Goal: Task Accomplishment & Management: Use online tool/utility

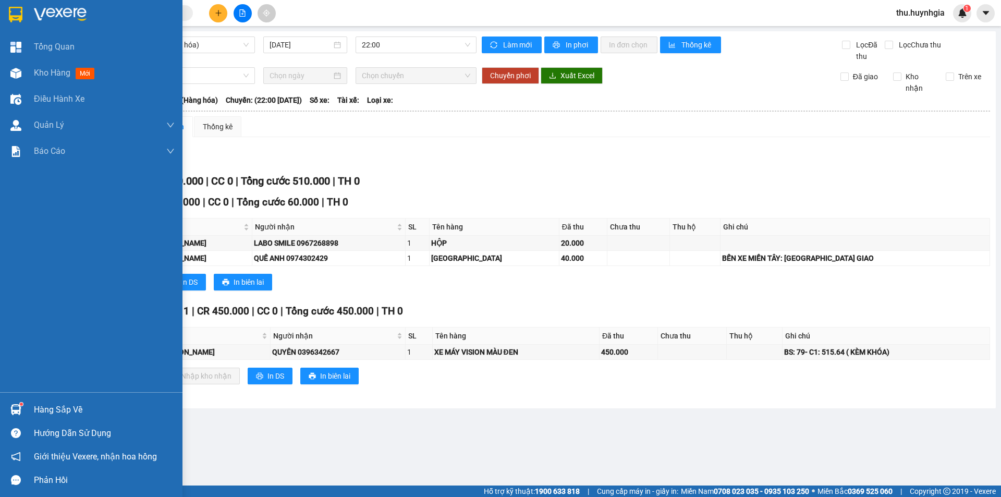
click at [63, 413] on div "Hàng sắp về" at bounding box center [104, 410] width 141 height 16
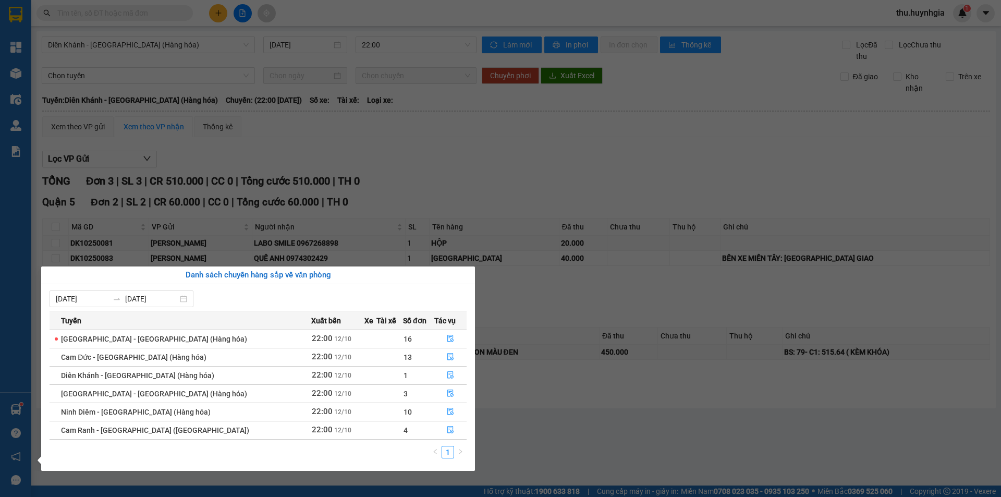
click at [487, 185] on section "Kết quả tìm kiếm ( 0 ) Bộ lọc No Data thu.huynhgia 1 Tổng Quan Kho hàng mới Điề…" at bounding box center [500, 248] width 1001 height 497
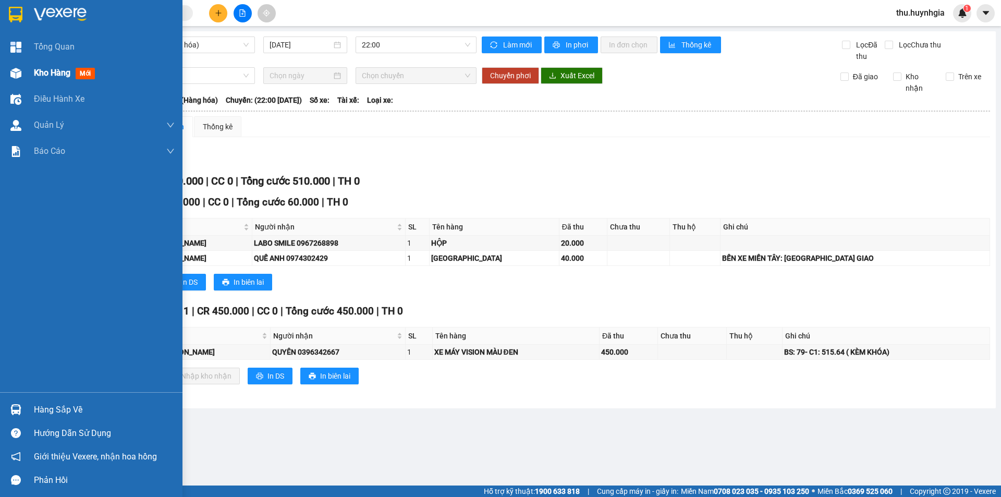
click at [64, 71] on span "Kho hàng" at bounding box center [52, 73] width 36 height 10
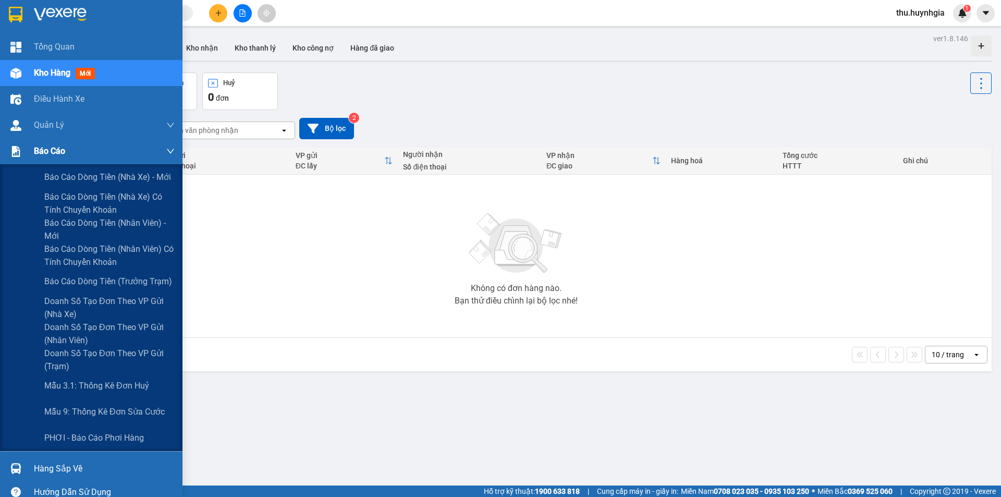
click at [59, 152] on span "Báo cáo" at bounding box center [49, 150] width 31 height 13
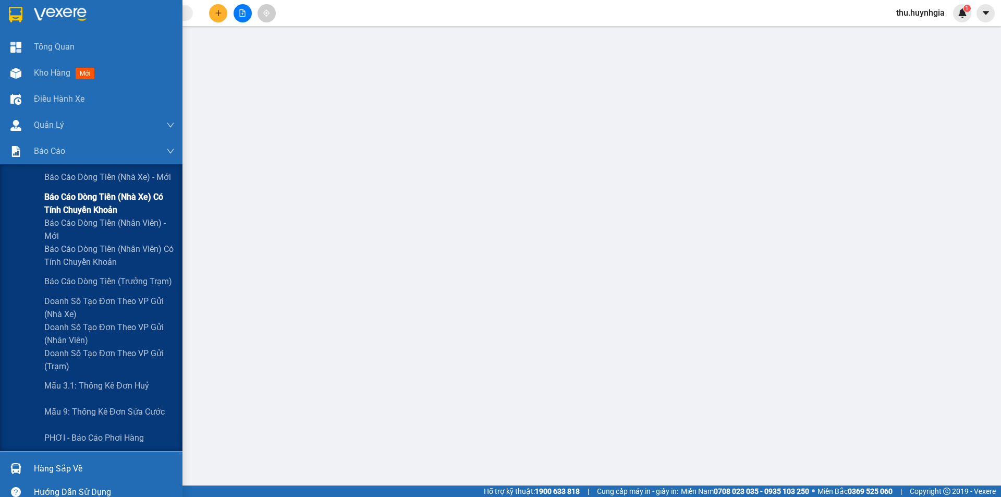
click at [91, 205] on span "Báo cáo dòng tiền (nhà xe) có tính chuyển khoản" at bounding box center [109, 203] width 130 height 26
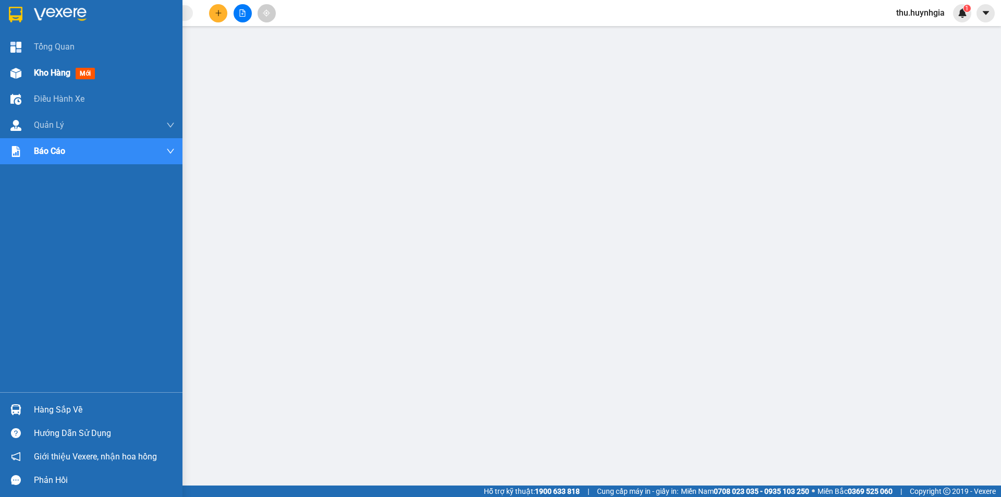
click at [50, 73] on span "Kho hàng" at bounding box center [52, 73] width 36 height 10
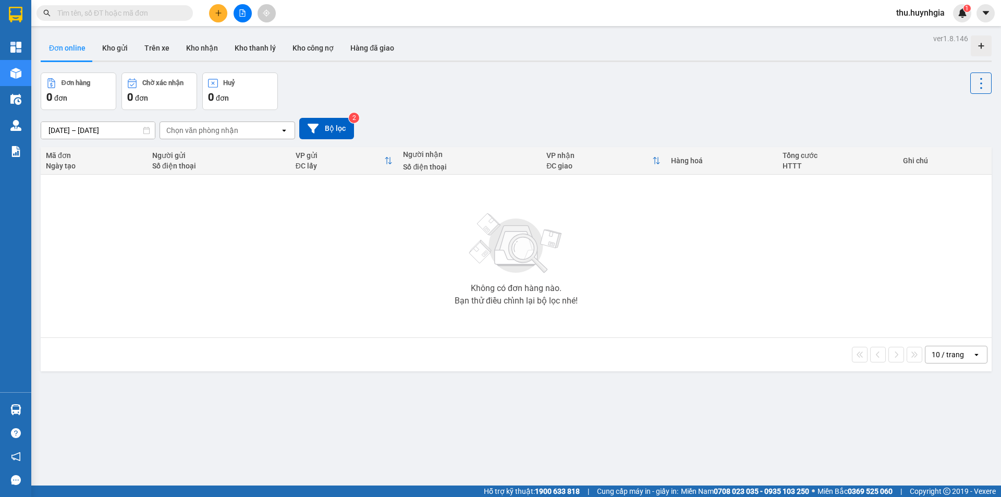
click at [69, 50] on button "Đơn online" at bounding box center [67, 47] width 53 height 25
click at [119, 39] on button "Kho gửi" at bounding box center [115, 47] width 42 height 25
type input "[DATE] – [DATE]"
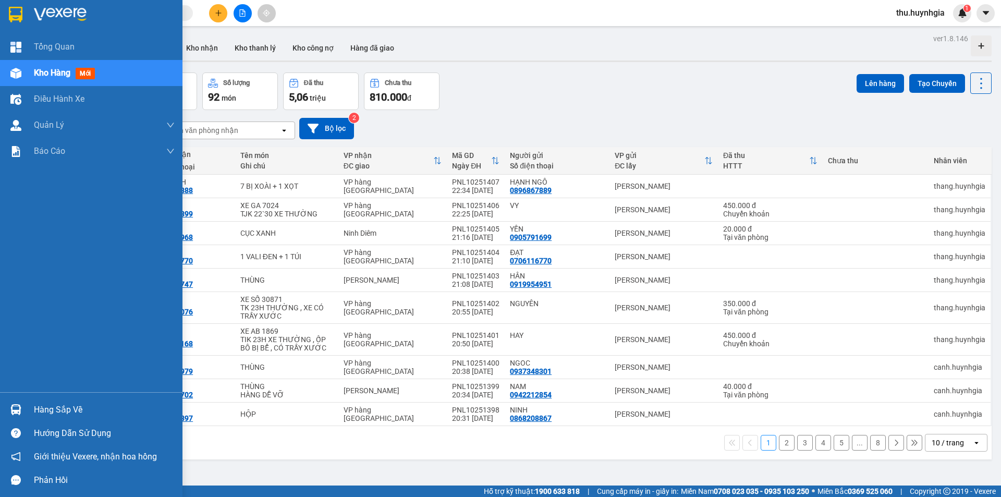
click at [55, 410] on div "Hàng sắp về" at bounding box center [104, 410] width 141 height 16
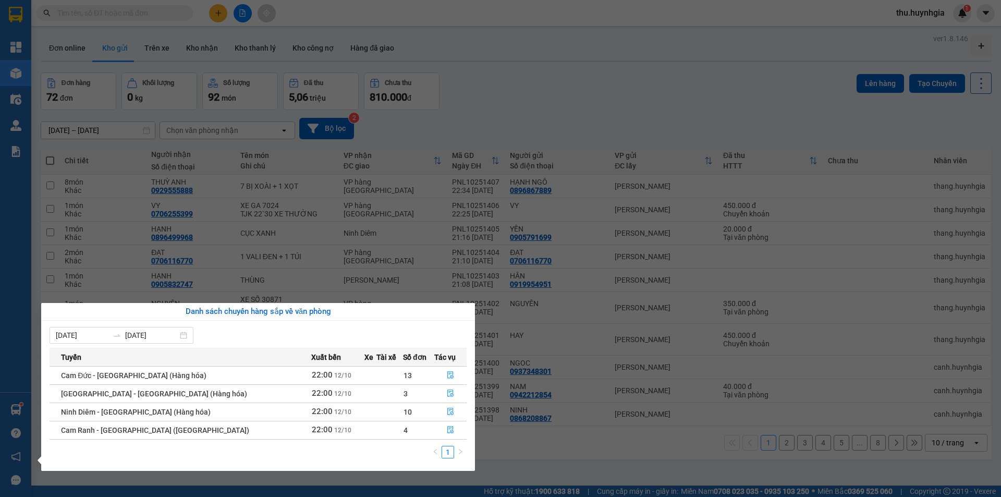
click at [26, 411] on div "Tổng Quan Kho hàng mới Điều hành xe Quản Lý Quản lý thu hộ Quản lý chuyến Quản …" at bounding box center [15, 248] width 31 height 497
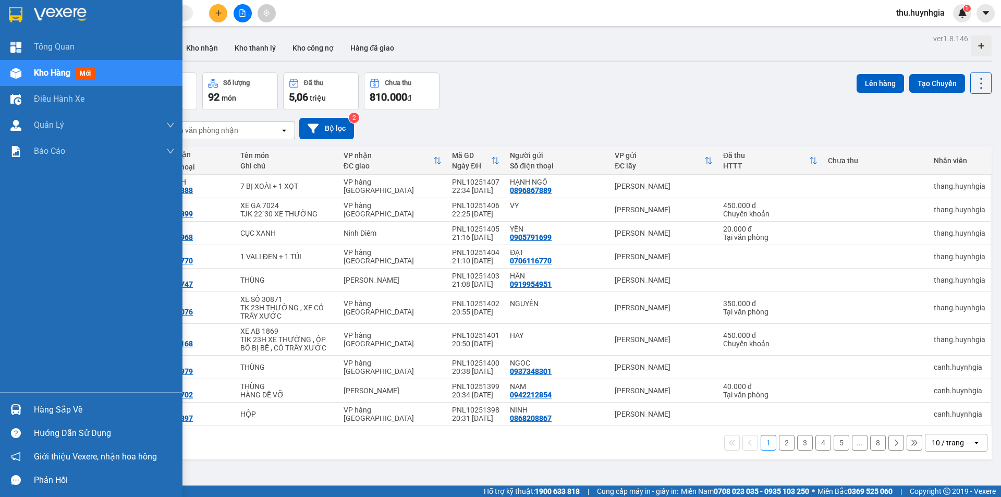
click at [11, 403] on div at bounding box center [16, 409] width 18 height 18
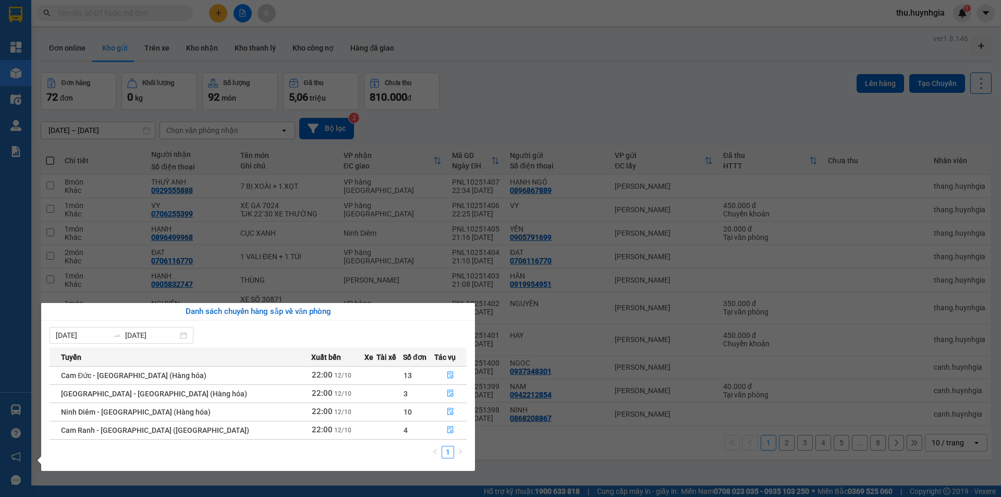
click at [524, 94] on section "Kết quả tìm kiếm ( 0 ) Bộ lọc No Data thu.huynhgia 1 Tổng Quan Kho hàng mới Điề…" at bounding box center [500, 248] width 1001 height 497
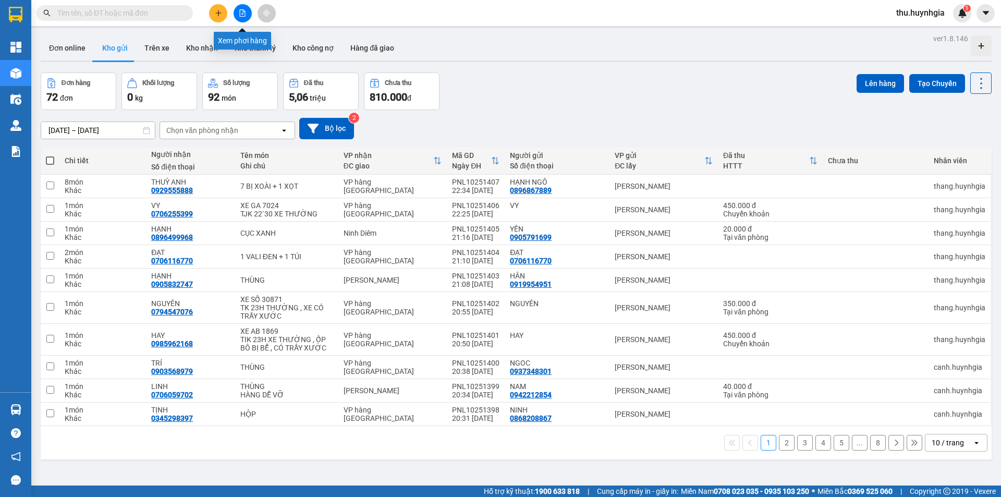
click at [243, 13] on icon "file-add" at bounding box center [242, 12] width 7 height 7
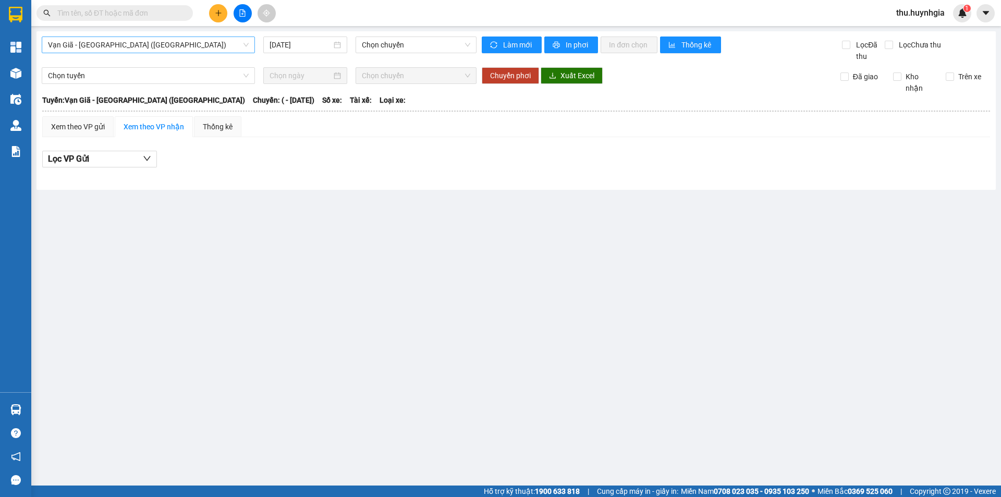
click at [146, 49] on span "Vạn Giã - [GEOGRAPHIC_DATA] ([GEOGRAPHIC_DATA])" at bounding box center [148, 45] width 201 height 16
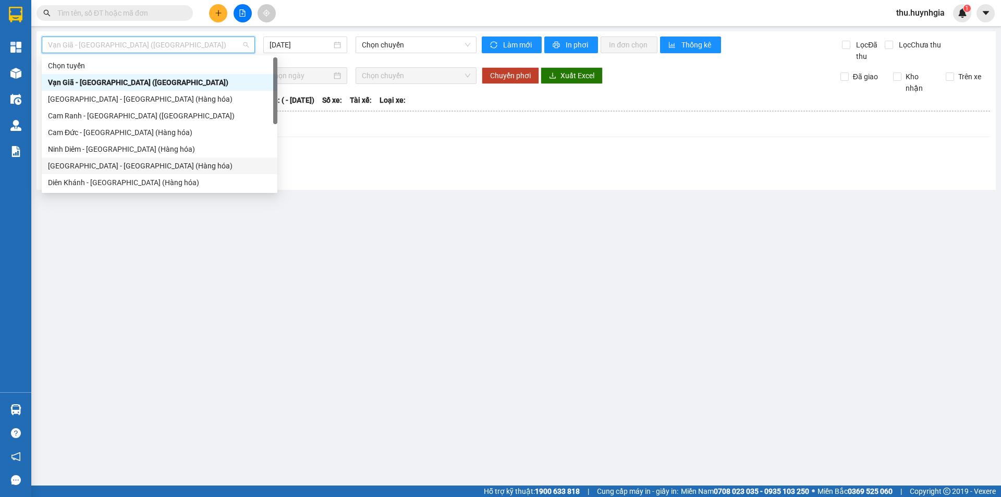
click at [87, 169] on div "[GEOGRAPHIC_DATA] - [GEOGRAPHIC_DATA] (Hàng hóa)" at bounding box center [159, 165] width 223 height 11
type input "[DATE]"
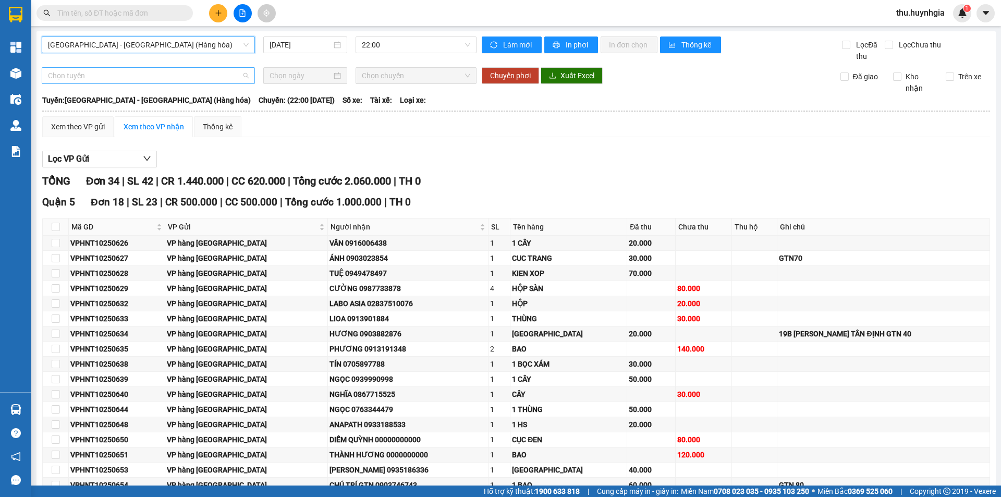
click at [115, 78] on span "Chọn tuyến" at bounding box center [148, 76] width 201 height 16
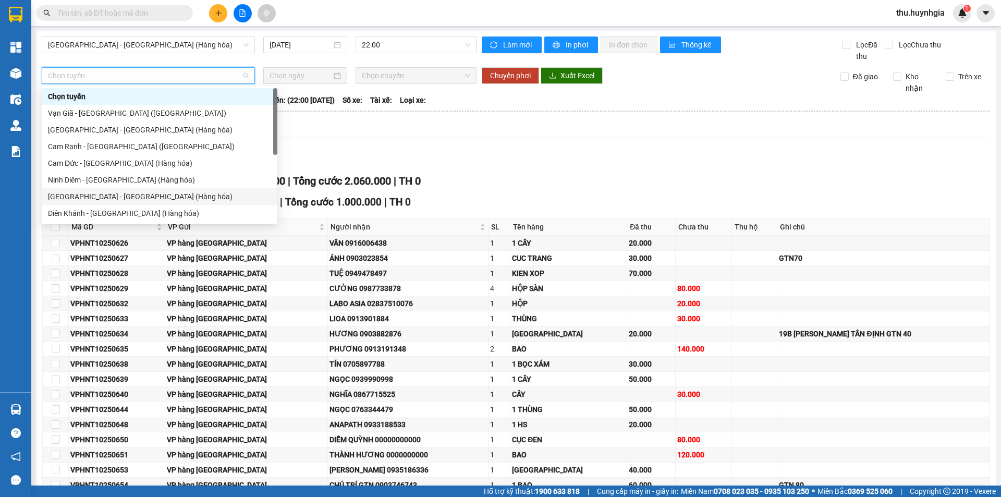
scroll to position [33, 0]
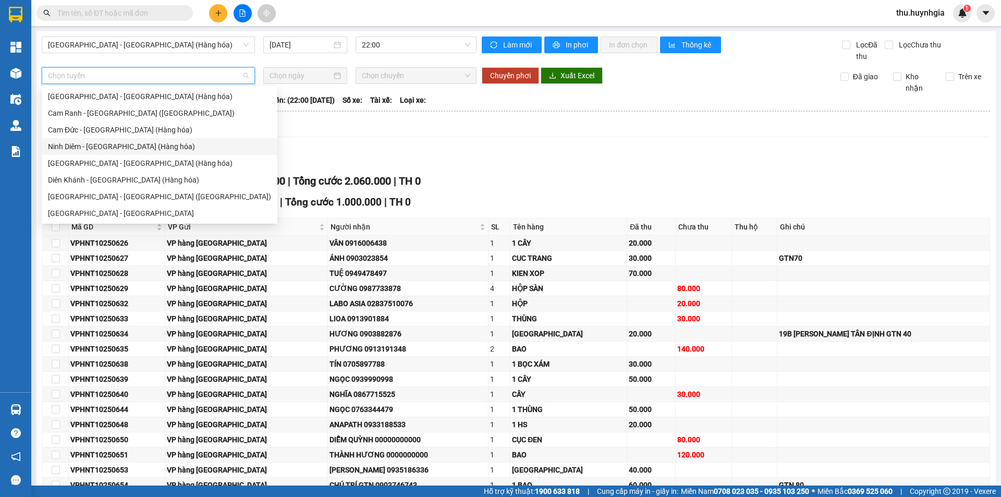
click at [113, 154] on div "Ninh Diêm - [GEOGRAPHIC_DATA] (Hàng hóa)" at bounding box center [160, 146] width 236 height 17
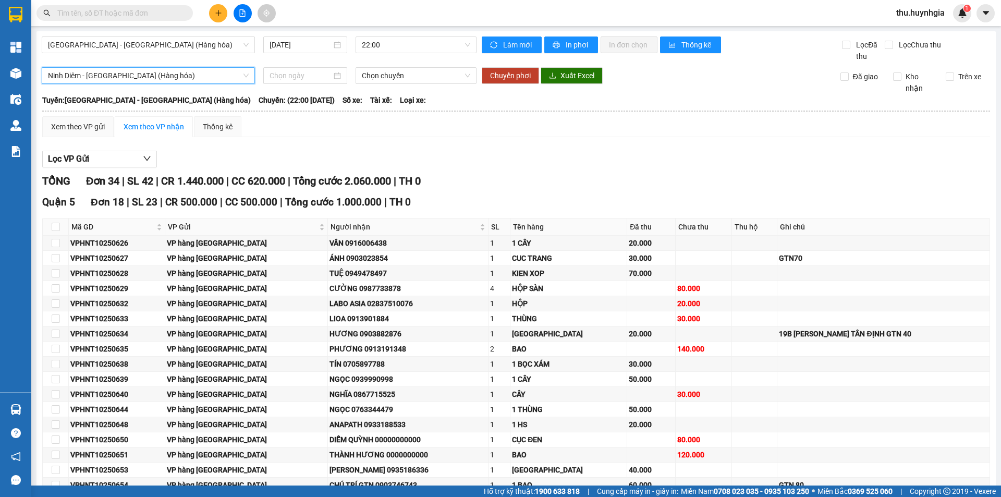
click at [121, 81] on span "Ninh Diêm - [GEOGRAPHIC_DATA] (Hàng hóa)" at bounding box center [148, 76] width 201 height 16
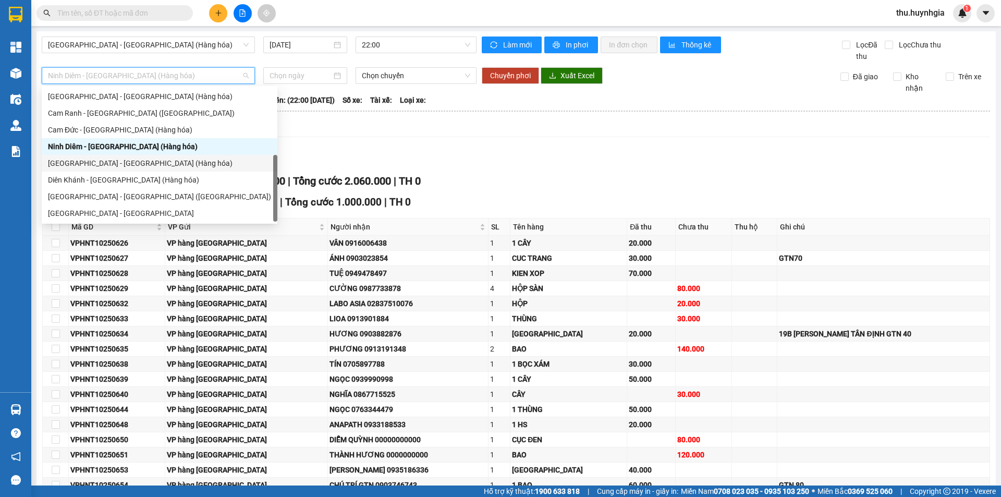
click at [119, 162] on div "[GEOGRAPHIC_DATA] - [GEOGRAPHIC_DATA] (Hàng hóa)" at bounding box center [159, 162] width 223 height 11
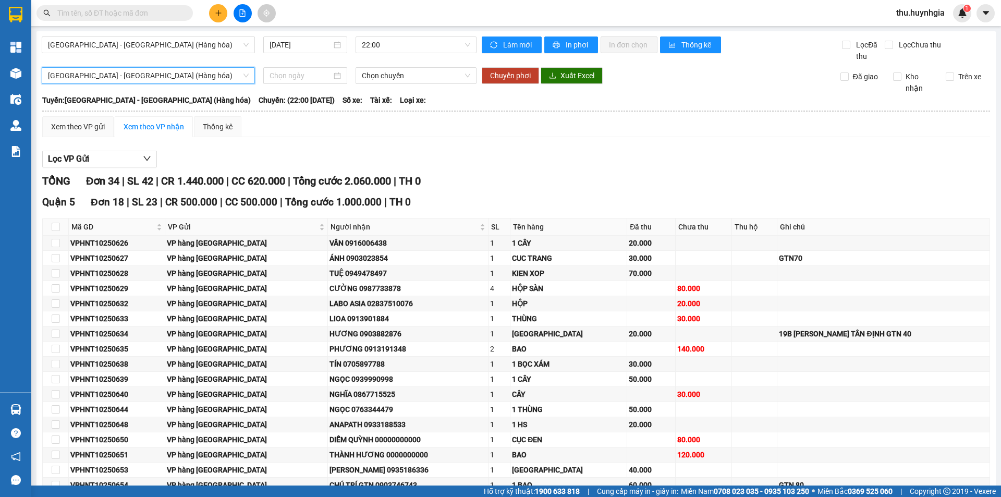
click at [442, 138] on div "Xem theo VP gửi Xem theo VP nhận Thống kê Lọc VP Gửi TỔNG Đơn 34 | SL 42 | CR …" at bounding box center [515, 490] width 947 height 749
click at [562, 75] on span "Xuất Excel" at bounding box center [577, 75] width 34 height 11
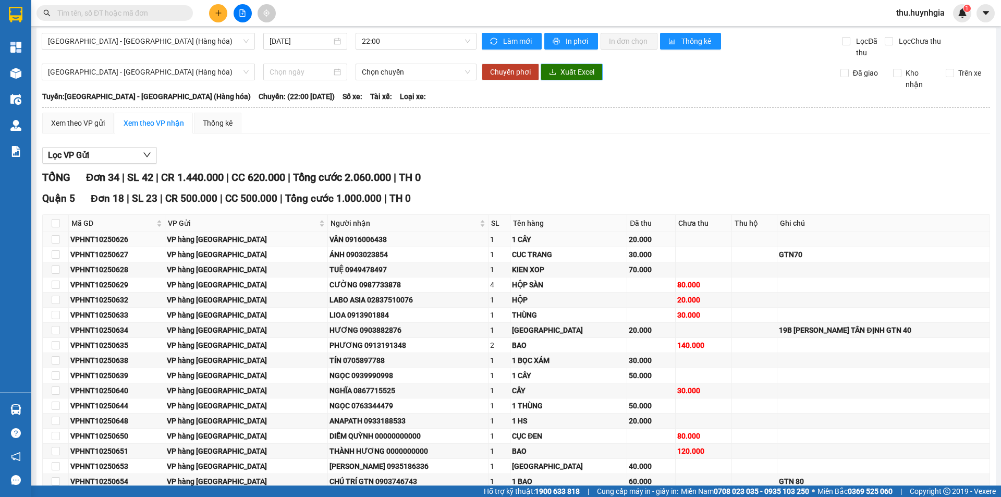
scroll to position [0, 0]
